Goal: Task Accomplishment & Management: Manage account settings

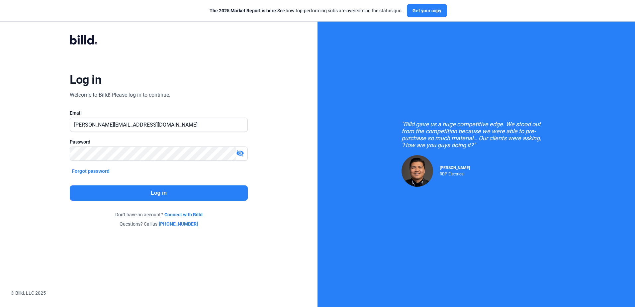
click at [206, 193] on button "Log in" at bounding box center [159, 192] width 178 height 15
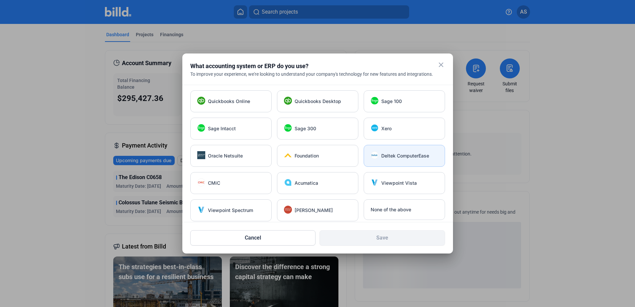
click at [428, 149] on div "Deltek ComputerEase" at bounding box center [404, 156] width 81 height 22
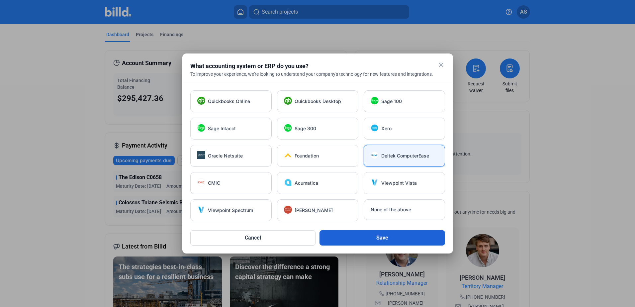
click at [400, 241] on button "Save" at bounding box center [381, 237] width 125 height 15
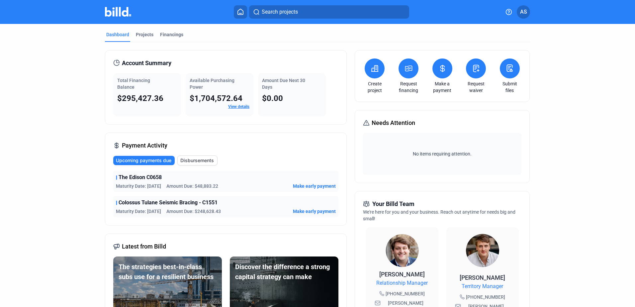
click at [143, 27] on mat-tab-group "Dashboard Projects Financings Account Summary Total Financing Balance $295,427.…" at bounding box center [317, 253] width 425 height 459
click at [143, 32] on div "Projects" at bounding box center [145, 34] width 18 height 7
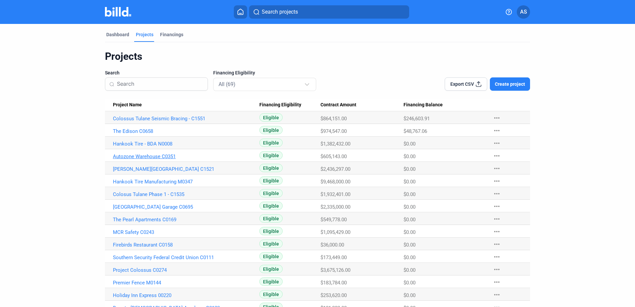
click at [148, 156] on link "Autozone Warehouse C0351" at bounding box center [186, 156] width 146 height 6
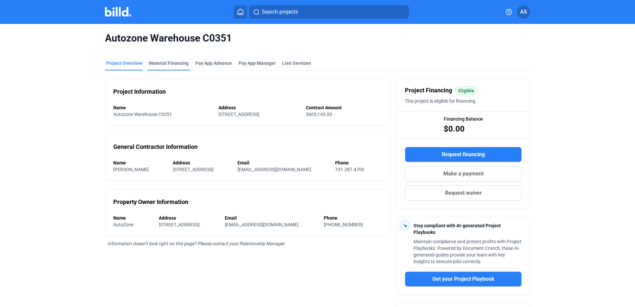
click at [155, 65] on div "Material Financing" at bounding box center [169, 63] width 40 height 7
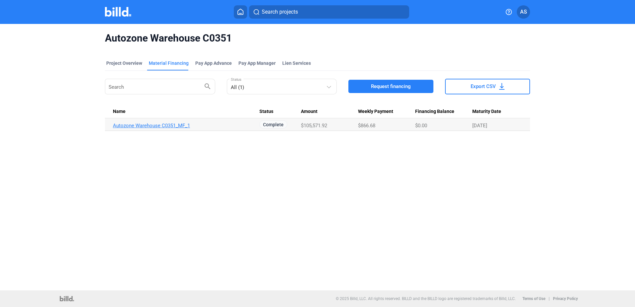
click at [161, 125] on link "Autozone Warehouse C0351_MF_1" at bounding box center [186, 126] width 146 height 6
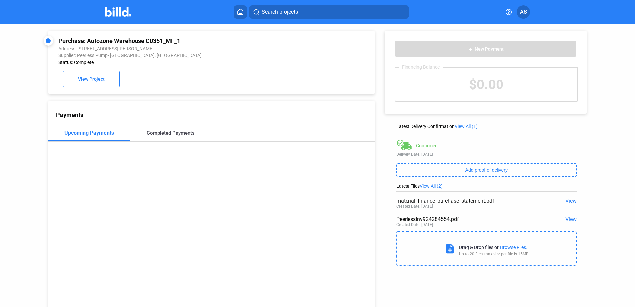
click at [159, 131] on div "Completed Payments" at bounding box center [171, 133] width 48 height 6
